Goal: Task Accomplishment & Management: Complete application form

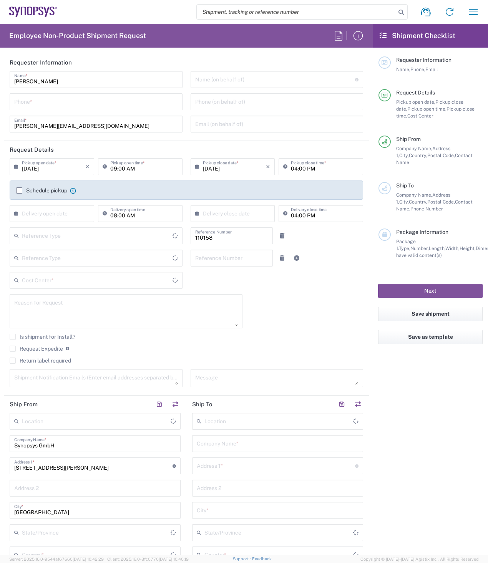
type input "Department"
type input "Delivered at Place"
type input "DE01, FAC, DE02, Munich 110158"
type input "[GEOGRAPHIC_DATA]"
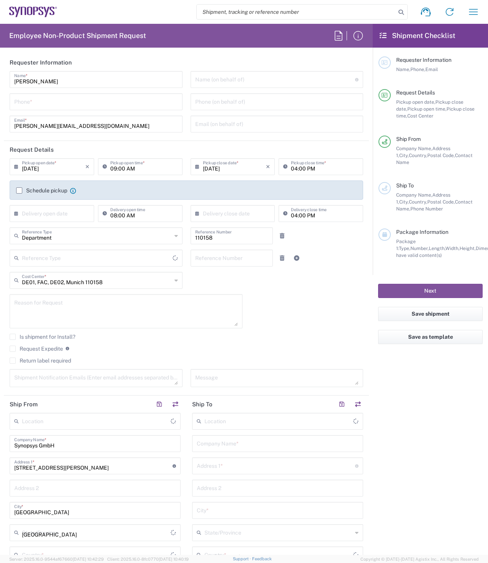
type input "[GEOGRAPHIC_DATA]"
type input "[GEOGRAPHIC_DATA] DE24"
click at [42, 101] on input "tel" at bounding box center [96, 100] width 164 height 13
type input "08954196414"
type input "[EMAIL_ADDRESS][DOMAIN_NAME]"
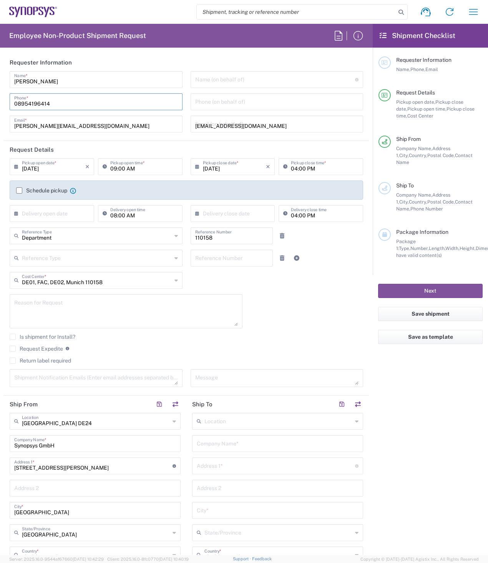
type input "08954196414"
type input "Universal Floral"
type input "08954196414"
type input "[EMAIL_ADDRESS][DOMAIN_NAME]"
type input "[PERSON_NAME]"
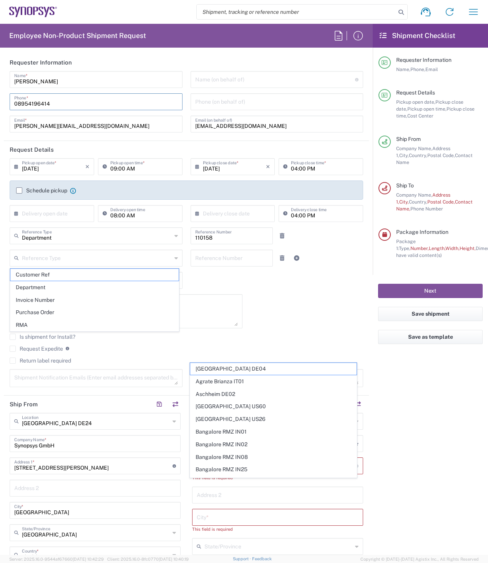
type input "Building 1430"
type input "[GEOGRAPHIC_DATA] 1st Floor"
type input "Reading"
type input "[GEOGRAPHIC_DATA]"
type input "RG7 4SA"
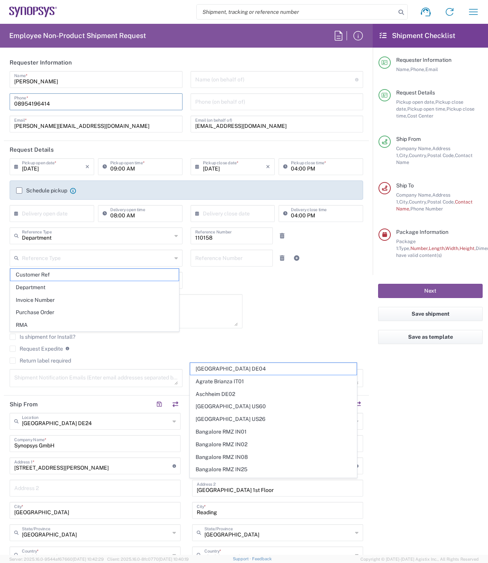
drag, startPoint x: 61, startPoint y: 102, endPoint x: 6, endPoint y: 104, distance: 54.5
click at [6, 104] on div "[PERSON_NAME] Name * [PHONE_NUMBER] Phone * [PERSON_NAME][EMAIL_ADDRESS][DOMAIN…" at bounding box center [96, 104] width 181 height 67
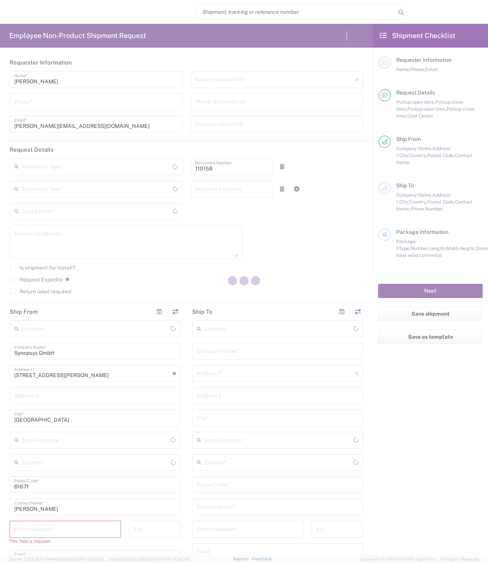
type input "Department"
type input "Delivered at Place"
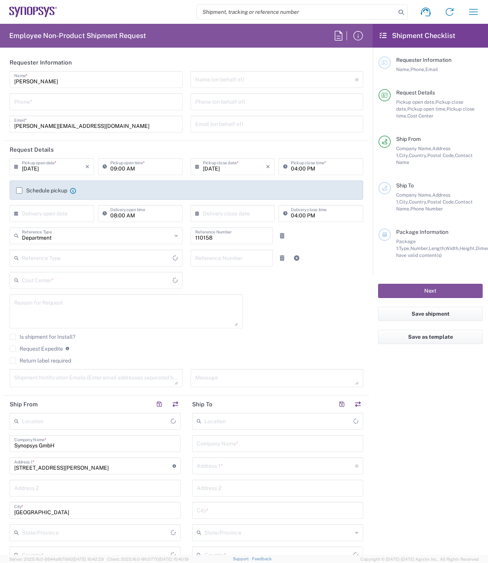
type input "[GEOGRAPHIC_DATA]"
type input "DE01, FAC, DE02, Munich 110158"
type input "[GEOGRAPHIC_DATA] DE24"
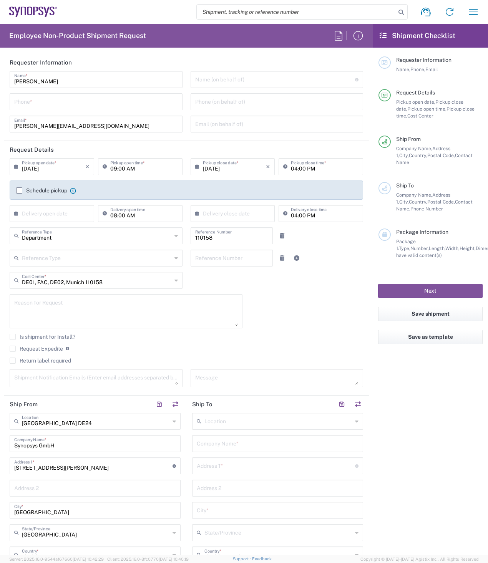
click at [23, 103] on input "tel" at bounding box center [96, 100] width 164 height 13
paste input "08954196414"
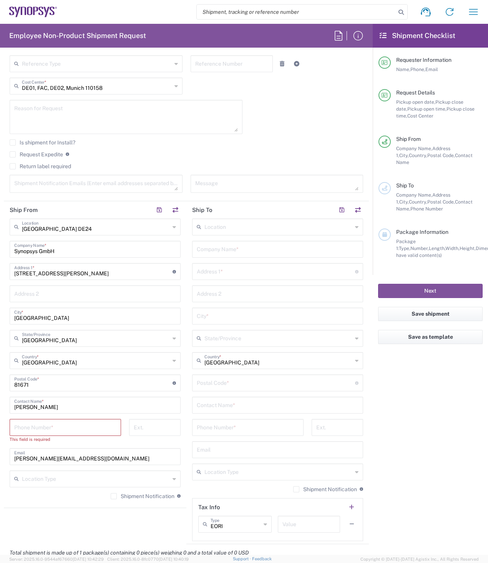
scroll to position [230, 0]
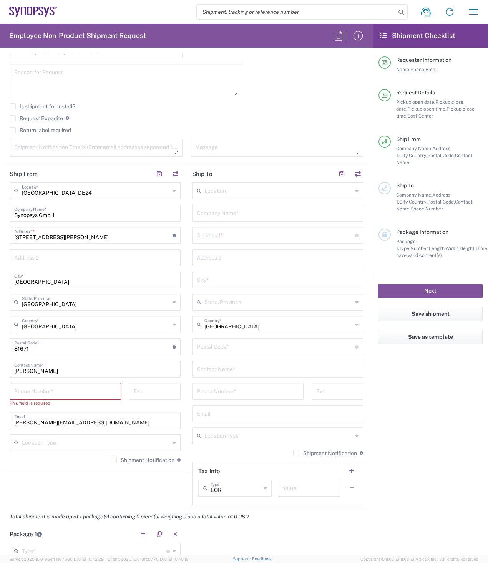
type input "08954196414"
click at [66, 391] on input "tel" at bounding box center [65, 390] width 102 height 13
paste input "08954196414"
type input "08954196414"
click at [109, 349] on input "undefined" at bounding box center [93, 345] width 158 height 13
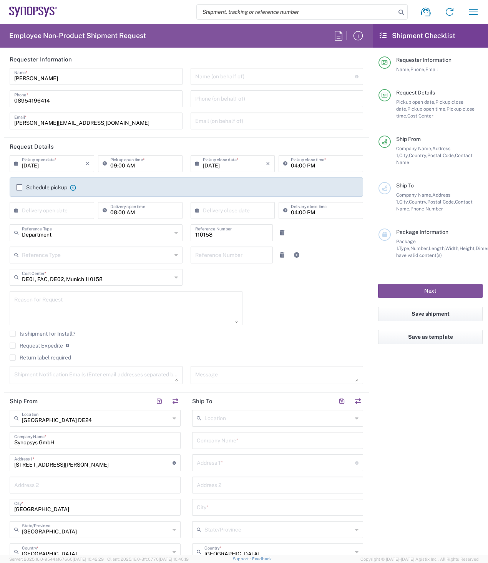
scroll to position [0, 0]
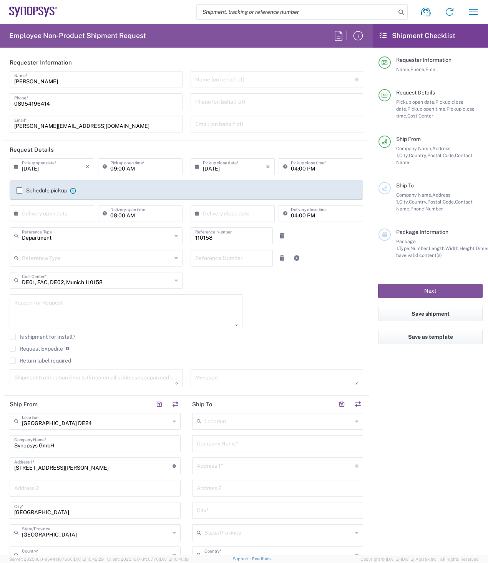
click at [20, 189] on label "Schedule pickup" at bounding box center [41, 190] width 51 height 6
click at [19, 190] on input "Schedule pickup" at bounding box center [19, 190] width 0 height 0
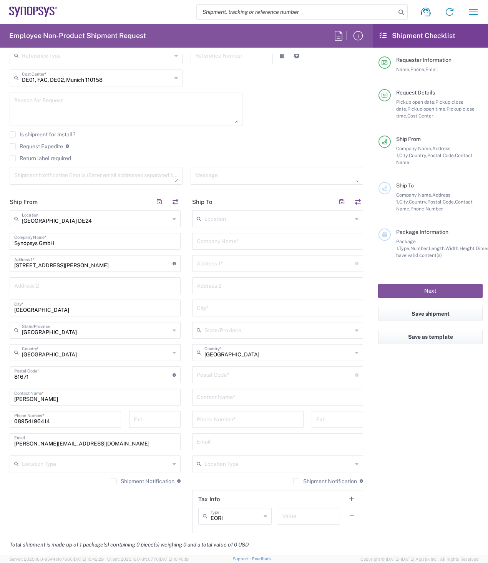
scroll to position [230, 0]
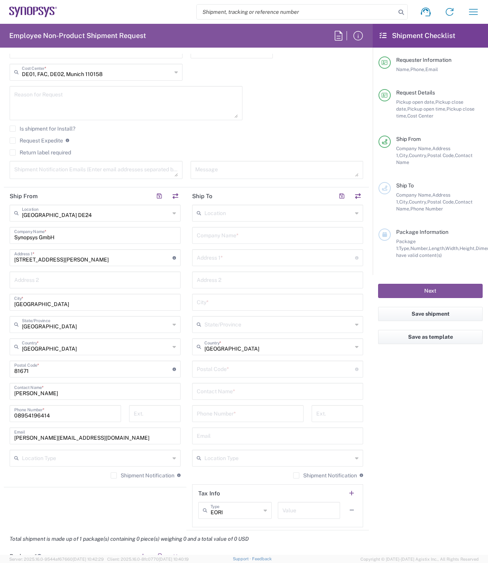
click at [226, 258] on input "text" at bounding box center [276, 256] width 158 height 13
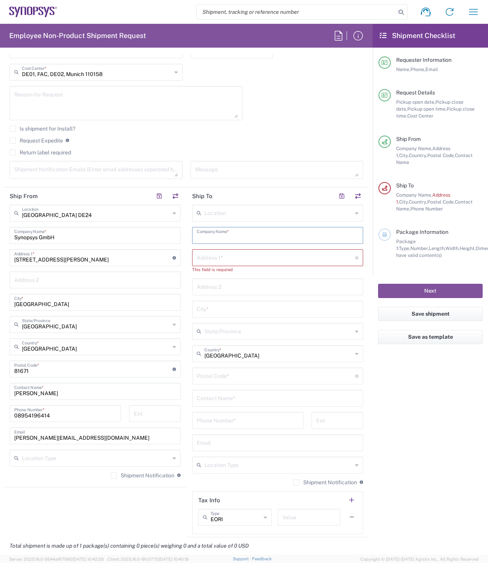
click at [258, 234] on input "text" at bounding box center [278, 234] width 162 height 13
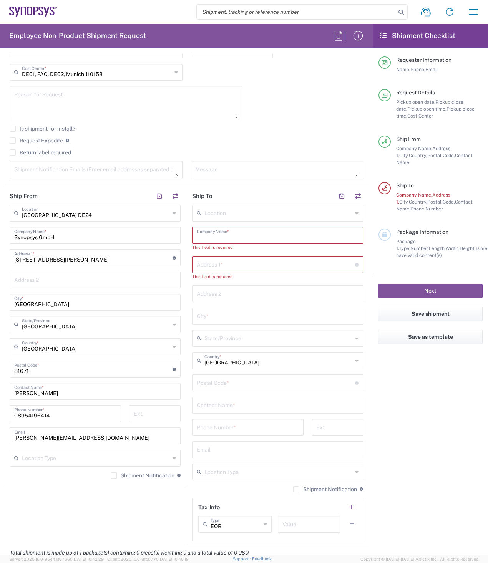
click at [256, 233] on input "text" at bounding box center [278, 234] width 162 height 13
paste input "Institut für Mikroelektronische Systeme"
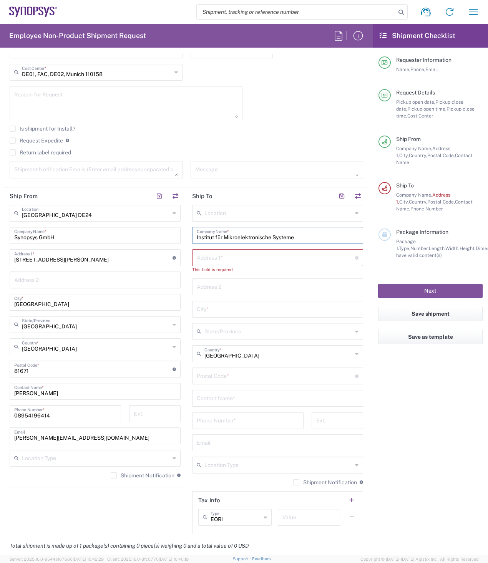
type input "Institut für Mikroelektronische Systeme"
click at [222, 259] on input "text" at bounding box center [276, 256] width 158 height 13
click at [228, 260] on input "text" at bounding box center [276, 256] width 158 height 13
paste input "Appelstr. 4"
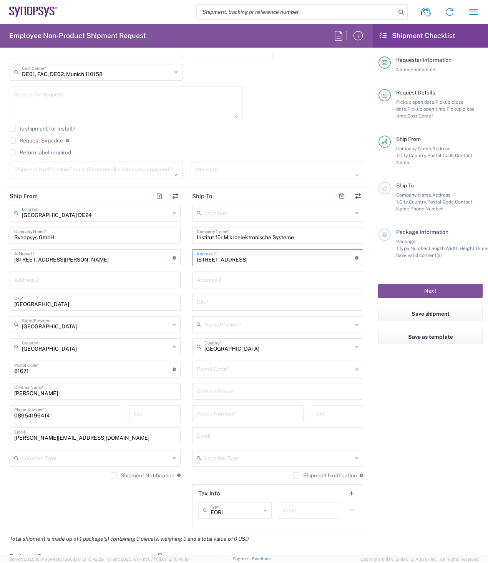
type input "Appelstr. 4"
click at [218, 303] on input "text" at bounding box center [278, 301] width 162 height 13
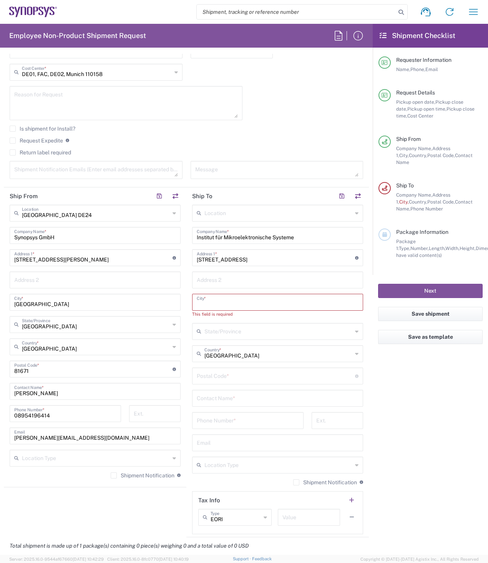
click at [225, 301] on input "text" at bounding box center [278, 301] width 162 height 13
paste input "Hannover 30167"
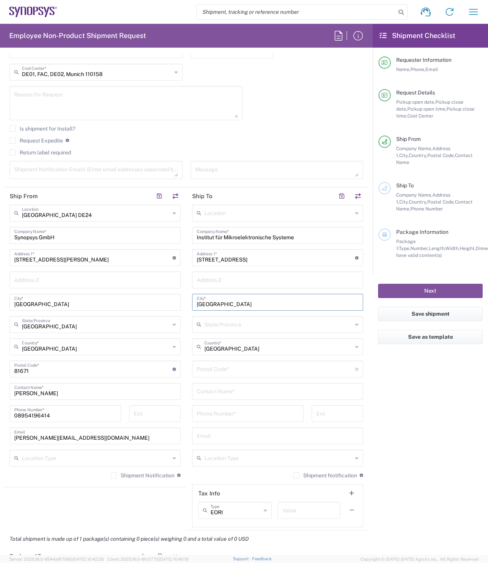
type input "Hannover"
click at [232, 369] on input "undefined" at bounding box center [276, 368] width 158 height 13
paste input "Hannover 30167"
drag, startPoint x: 217, startPoint y: 372, endPoint x: 185, endPoint y: 372, distance: 31.9
click at [186, 372] on main "Location Aachen DE04 Agrate Brianza IT01 Aschheim DE02 Atlanta US60 Austin US26…" at bounding box center [277, 366] width 182 height 323
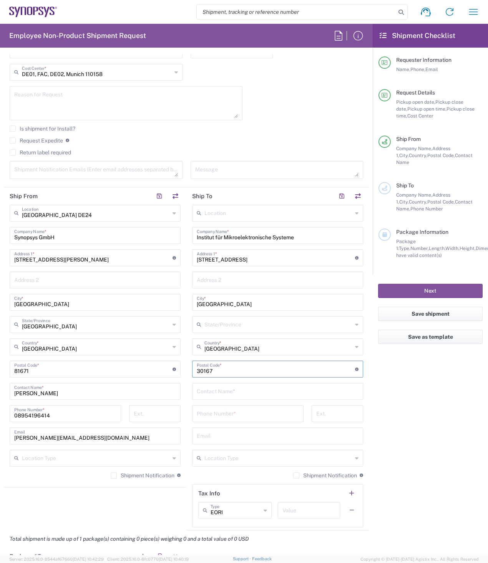
type input "30167"
drag, startPoint x: 222, startPoint y: 302, endPoint x: 179, endPoint y: 302, distance: 43.8
click at [179, 302] on div "Ship From Munich DE24 Location Munich DE24 Aachen DE04 Agrate Brianza IT01 Asch…" at bounding box center [186, 358] width 365 height 343
click at [238, 303] on input "Hannover" at bounding box center [278, 301] width 162 height 13
type input "H"
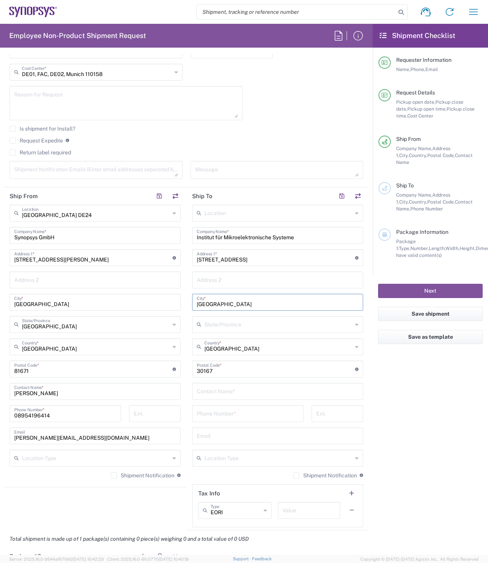
type input "HANNOVER"
click at [240, 392] on input "text" at bounding box center [278, 390] width 162 height 13
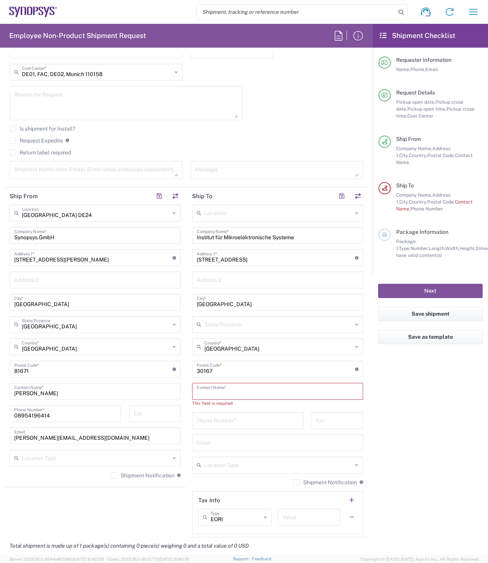
click at [239, 392] on input "text" at bounding box center [278, 390] width 162 height 13
paste input "Nils Stanislawski"
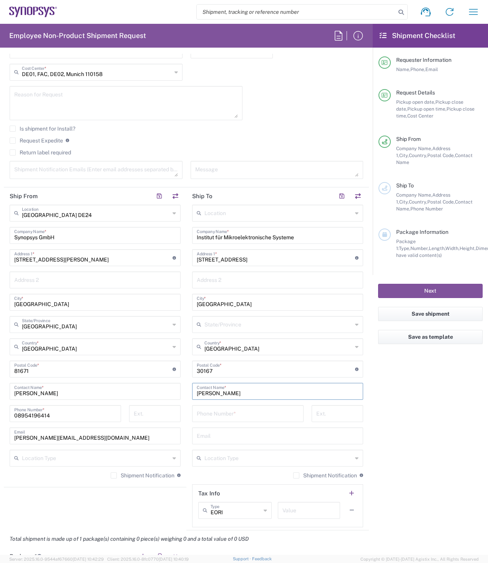
type input "Nils Stanislawski"
click at [244, 414] on input "tel" at bounding box center [248, 412] width 102 height 13
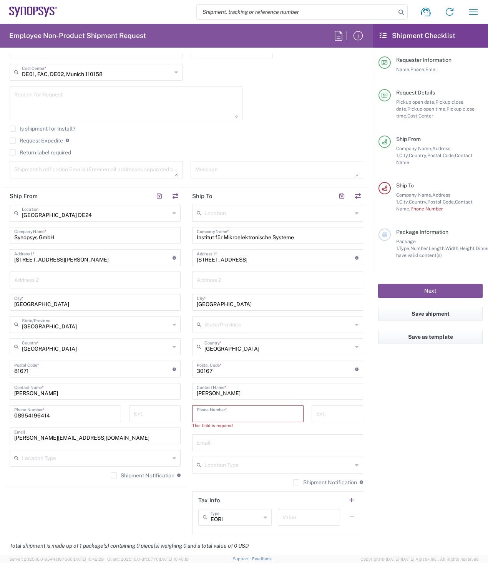
click at [233, 415] on input "tel" at bounding box center [248, 412] width 102 height 13
paste input "004951176219618"
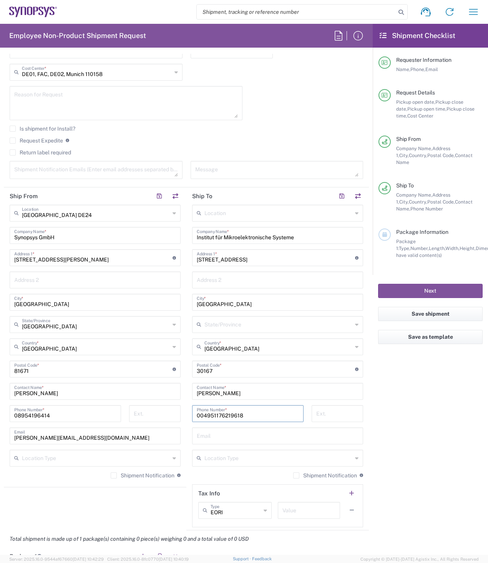
type input "004951176219618"
click at [214, 439] on input "text" at bounding box center [278, 435] width 162 height 13
click at [216, 435] on input "text" at bounding box center [278, 435] width 162 height 13
paste input "nils.stanislawski@ims.uni-hannover.de"
type input "nils.stanislawski@ims.uni-hannover.de"
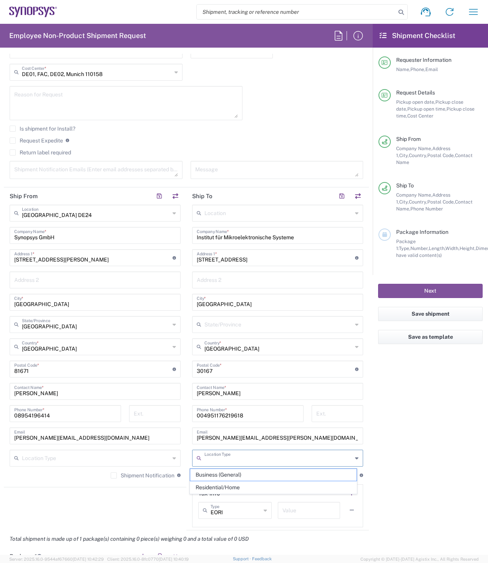
click at [225, 459] on input "text" at bounding box center [278, 457] width 148 height 13
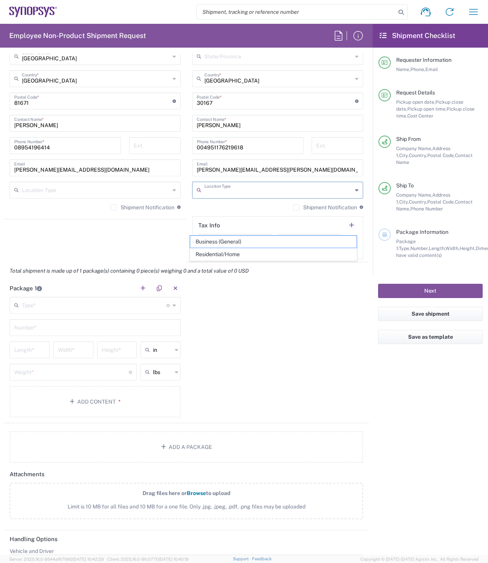
scroll to position [499, 0]
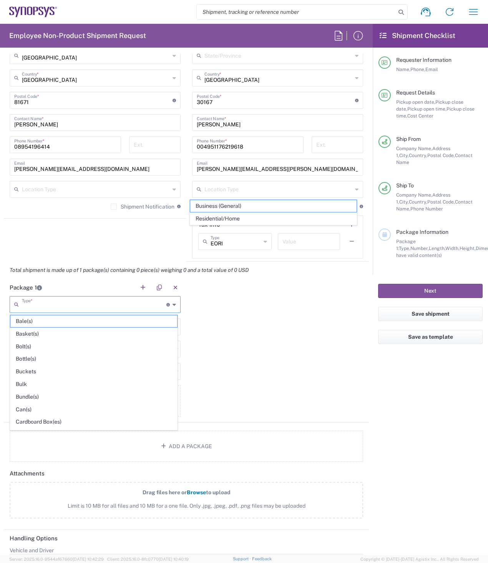
click at [55, 302] on input "text" at bounding box center [94, 303] width 144 height 13
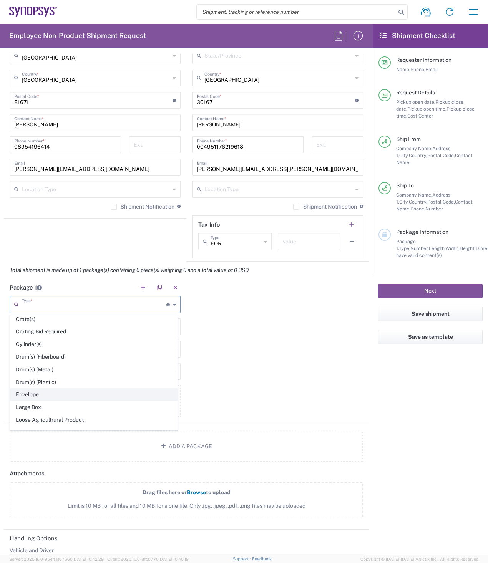
scroll to position [154, 0]
click at [55, 343] on span "Cylinder(s)" at bounding box center [93, 344] width 167 height 12
type input "Cylinder(s)"
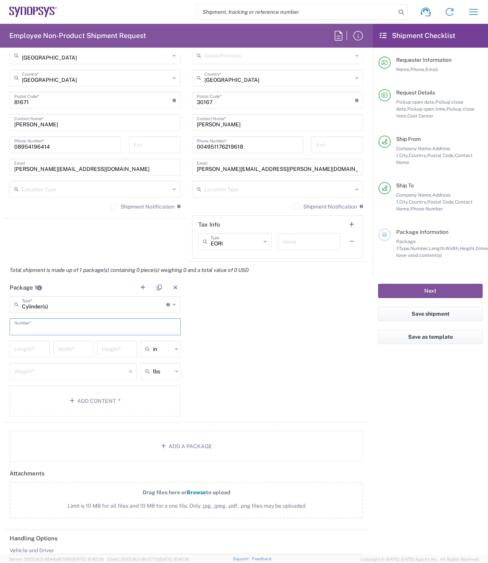
click at [55, 326] on input "text" at bounding box center [95, 325] width 162 height 13
type input "1"
click at [167, 347] on input "text" at bounding box center [162, 349] width 19 height 12
click at [157, 381] on span "cm" at bounding box center [158, 378] width 38 height 12
type input "cm"
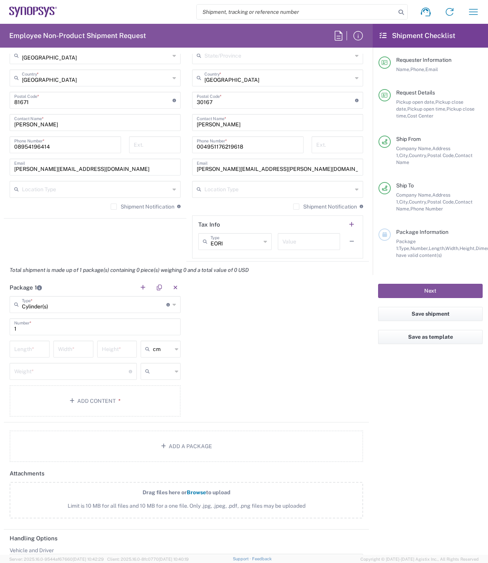
click at [162, 372] on input "text" at bounding box center [162, 371] width 19 height 12
click at [161, 400] on span "kgs" at bounding box center [158, 401] width 38 height 12
type input "kgs"
click at [30, 352] on input "number" at bounding box center [29, 348] width 31 height 13
type input "90"
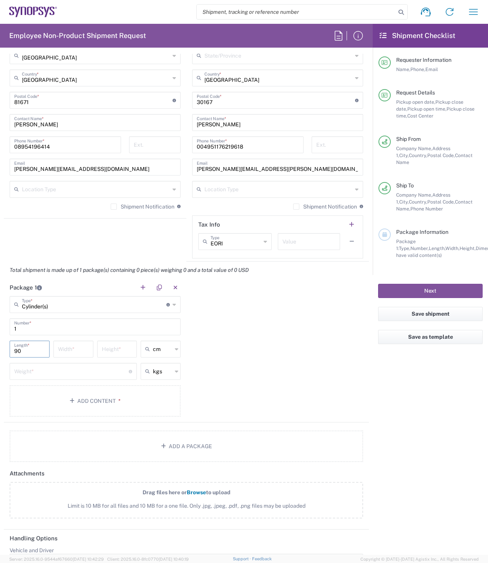
click at [82, 351] on input "number" at bounding box center [73, 348] width 31 height 13
type input "15"
click at [117, 351] on input "number" at bounding box center [117, 348] width 31 height 13
type input "15"
click at [86, 372] on input "number" at bounding box center [71, 370] width 114 height 13
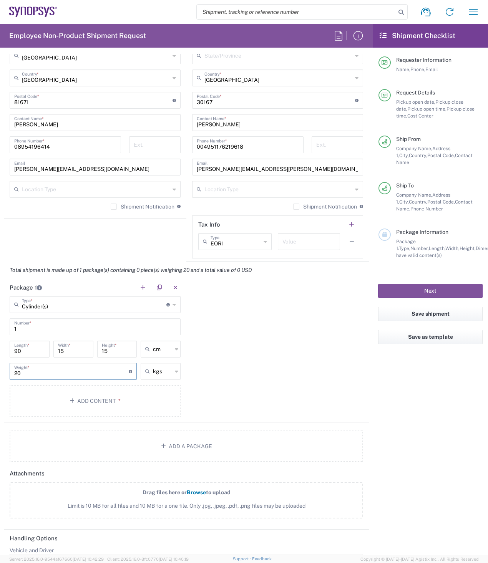
type input "2"
type input "30"
click at [91, 403] on button "Add Content *" at bounding box center [95, 400] width 171 height 31
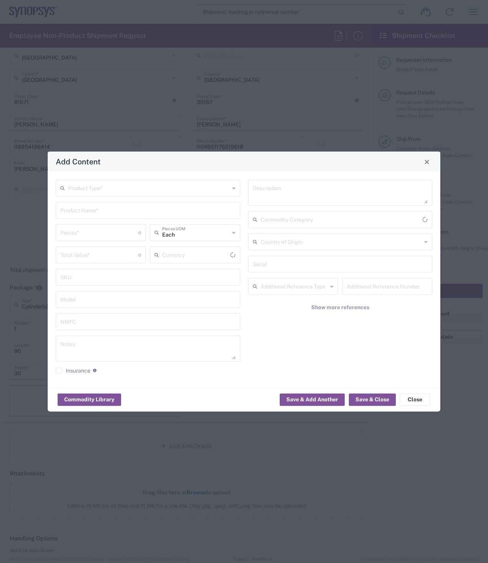
type input "US Dollar"
click at [118, 186] on input "text" at bounding box center [148, 187] width 161 height 13
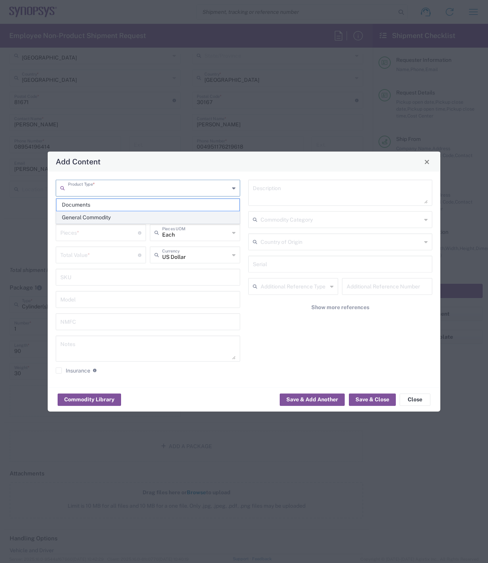
click at [103, 218] on span "General Commodity" at bounding box center [147, 218] width 183 height 12
type input "General Commodity"
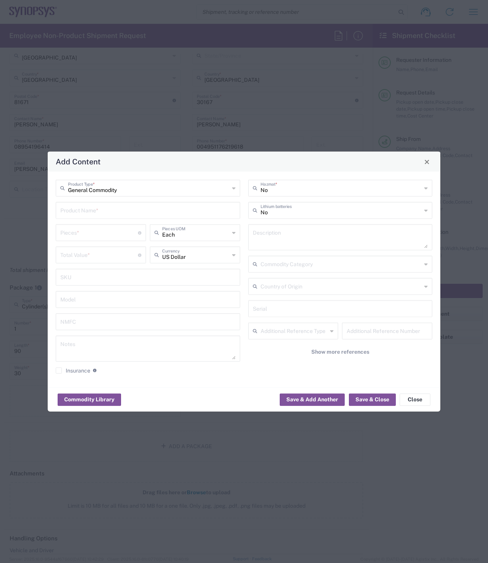
click at [107, 211] on input "text" at bounding box center [147, 209] width 175 height 13
click at [101, 210] on input "text" at bounding box center [147, 209] width 175 height 13
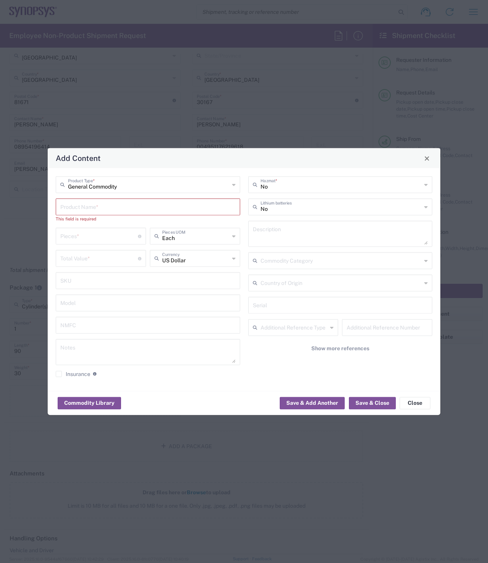
click at [79, 208] on input "text" at bounding box center [147, 206] width 175 height 13
paste input "the banner & TableColth"
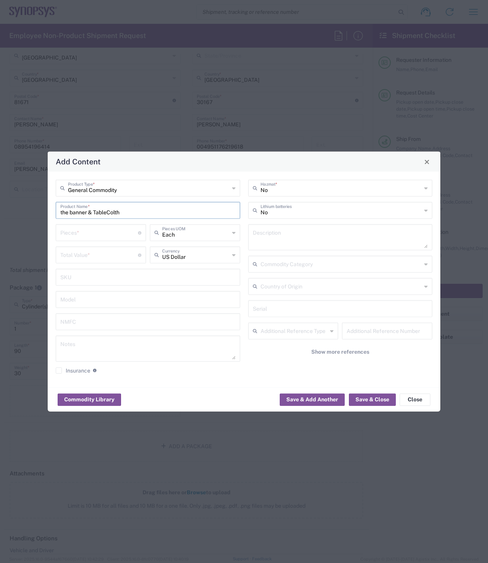
type input "the banner & TableColth"
click at [94, 233] on input "number" at bounding box center [99, 231] width 78 height 13
type input "1"
click at [235, 232] on icon at bounding box center [233, 233] width 3 height 12
click at [234, 232] on icon at bounding box center [233, 233] width 3 height 12
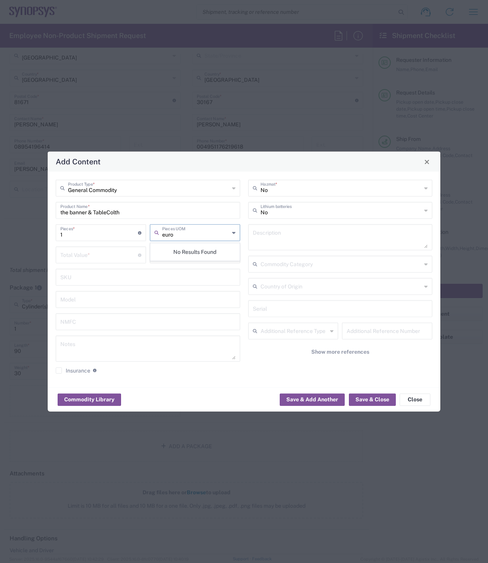
click at [215, 230] on input "euro" at bounding box center [195, 231] width 67 height 13
type input "e"
type input "Euro"
click at [99, 258] on input "number" at bounding box center [99, 254] width 78 height 13
type input "Each"
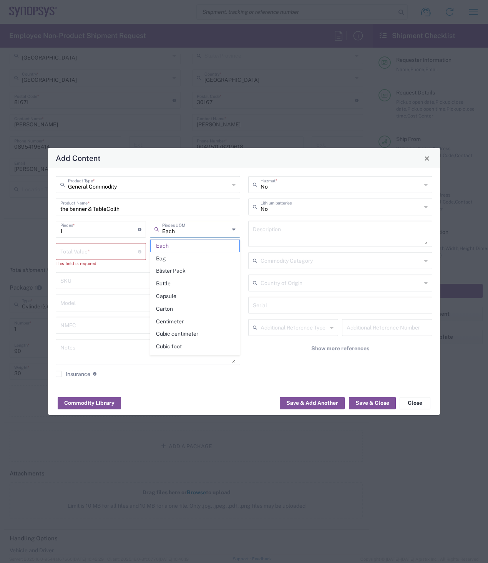
click at [221, 235] on input "Each" at bounding box center [195, 228] width 67 height 13
click at [157, 196] on div "General Commodity Product Type * the banner & TableColth Product Name * 1 Piece…" at bounding box center [148, 279] width 192 height 207
click at [216, 250] on input "text" at bounding box center [195, 250] width 67 height 13
click at [188, 268] on span "Euro" at bounding box center [195, 268] width 89 height 12
type input "Euro"
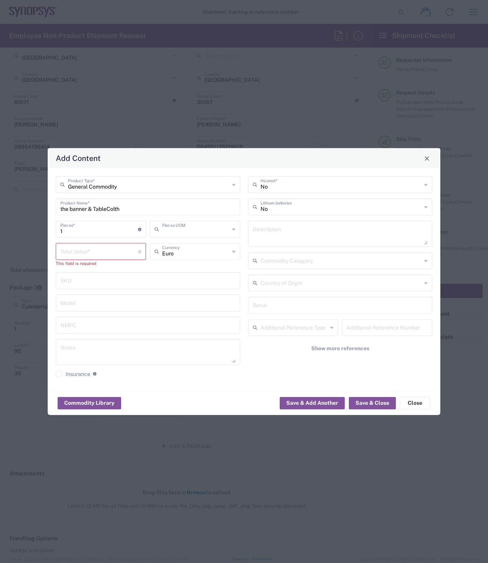
click at [194, 228] on input "text" at bounding box center [195, 228] width 67 height 13
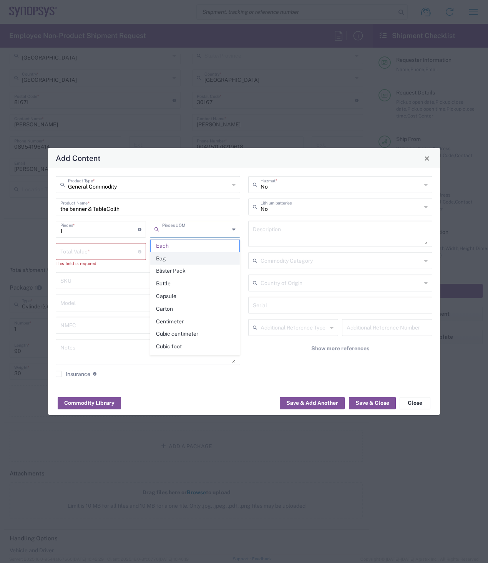
click at [172, 259] on span "Bag" at bounding box center [195, 259] width 89 height 12
type input "Bag"
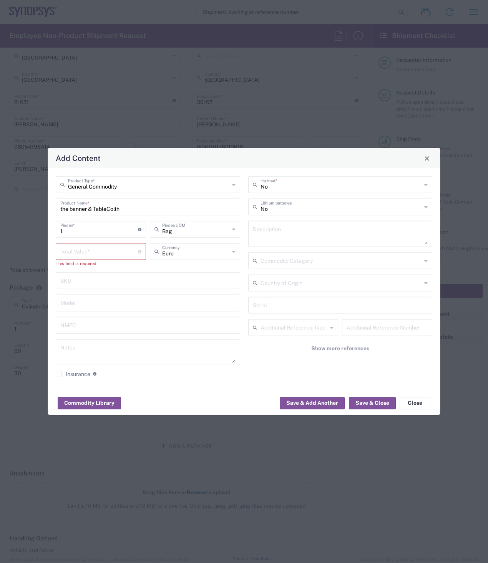
click at [103, 253] on input "number" at bounding box center [99, 250] width 78 height 13
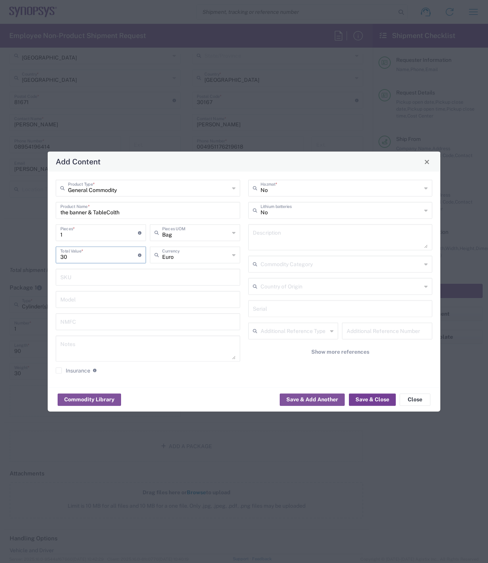
type input "30"
click at [374, 400] on button "Save & Close" at bounding box center [372, 399] width 47 height 12
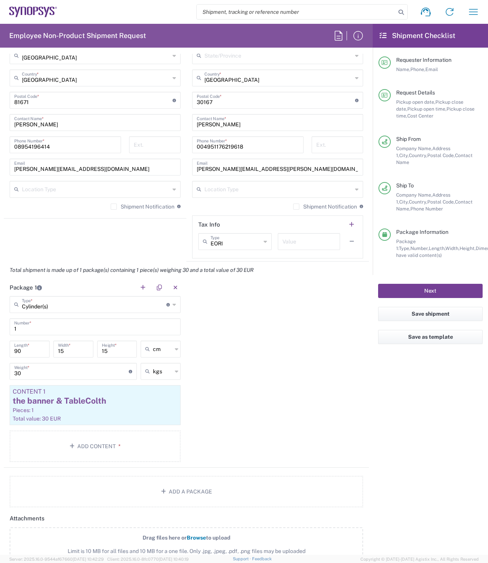
click at [438, 284] on button "Next" at bounding box center [430, 291] width 104 height 14
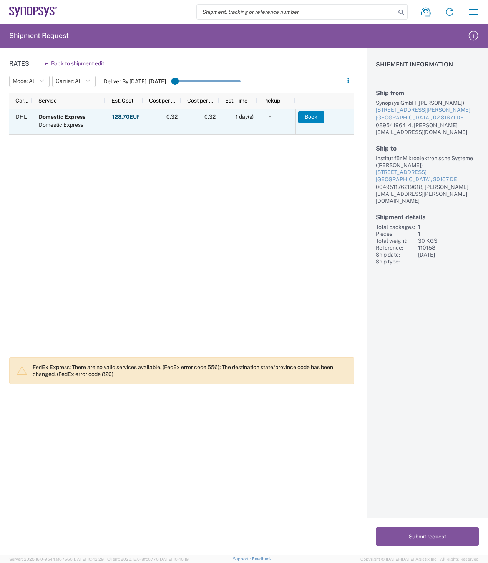
click at [307, 116] on button "Book" at bounding box center [311, 117] width 26 height 12
